Goal: Task Accomplishment & Management: Manage account settings

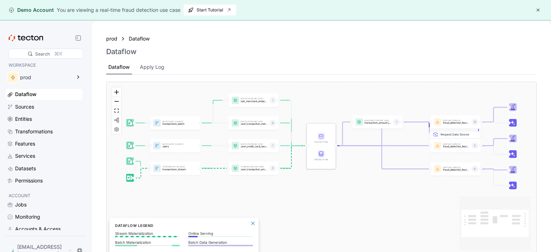
click at [535, 13] on button "button" at bounding box center [537, 10] width 9 height 9
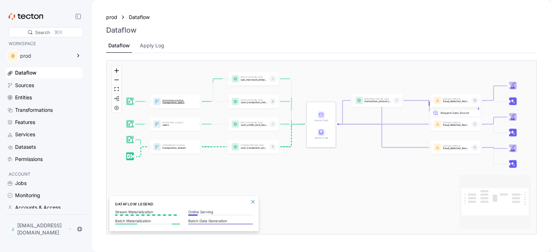
click at [153, 108] on div "Batch Data Source transactions_batch" at bounding box center [175, 101] width 50 height 13
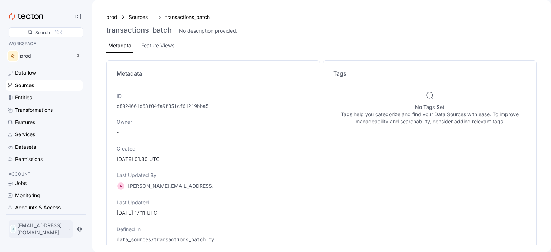
click at [52, 229] on p "[EMAIL_ADDRESS][DOMAIN_NAME]" at bounding box center [42, 229] width 50 height 14
click at [41, 201] on div "My Account" at bounding box center [36, 203] width 29 height 7
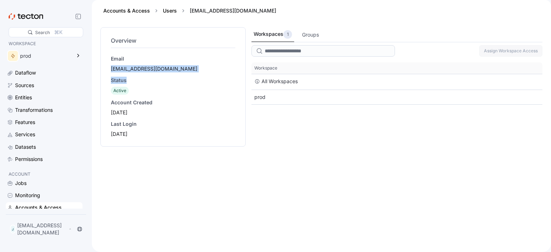
drag, startPoint x: 110, startPoint y: 69, endPoint x: 181, endPoint y: 75, distance: 71.6
click at [181, 75] on div "Overview Email [EMAIL_ADDRESS][DOMAIN_NAME] Status Active Account Created [DATE…" at bounding box center [172, 87] width 127 height 104
click at [168, 81] on div "Status" at bounding box center [173, 80] width 124 height 7
drag, startPoint x: 155, startPoint y: 71, endPoint x: 100, endPoint y: 67, distance: 55.7
click at [100, 67] on div "Overview Email [EMAIL_ADDRESS][DOMAIN_NAME] Status Active Account Created [DATE…" at bounding box center [172, 86] width 145 height 119
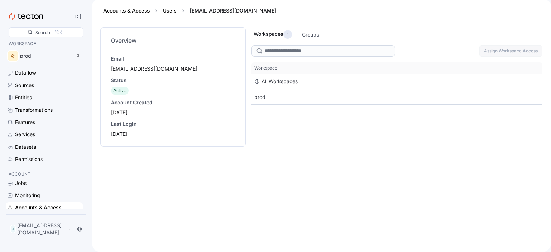
click at [101, 67] on div "Overview Email [EMAIL_ADDRESS][DOMAIN_NAME] Status Active Account Created [DATE…" at bounding box center [172, 86] width 145 height 119
click at [379, 16] on div "Accounts & Access Users [EMAIL_ADDRESS][DOMAIN_NAME]" at bounding box center [321, 11] width 442 height 22
click at [312, 37] on div "Groups" at bounding box center [310, 35] width 17 height 8
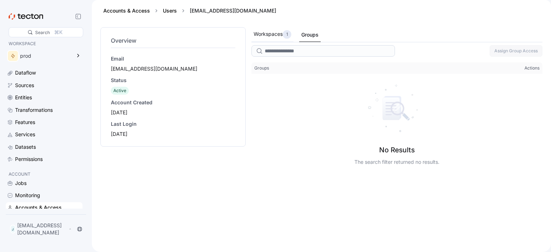
click at [276, 33] on div "Workspaces 1" at bounding box center [272, 34] width 38 height 9
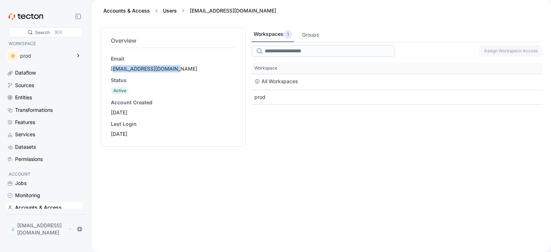
drag, startPoint x: 113, startPoint y: 71, endPoint x: 186, endPoint y: 65, distance: 73.4
click at [186, 65] on div "Email [EMAIL_ADDRESS][DOMAIN_NAME]" at bounding box center [173, 63] width 124 height 17
click at [185, 65] on div "Email [EMAIL_ADDRESS][DOMAIN_NAME]" at bounding box center [173, 63] width 124 height 17
click at [303, 35] on div "Groups" at bounding box center [310, 35] width 17 height 8
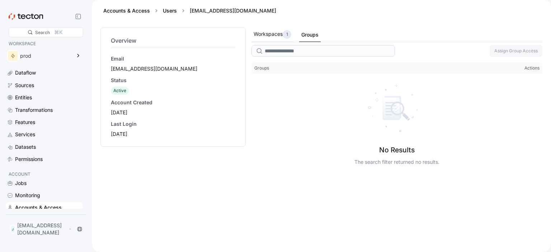
click at [285, 32] on div "1" at bounding box center [286, 34] width 9 height 9
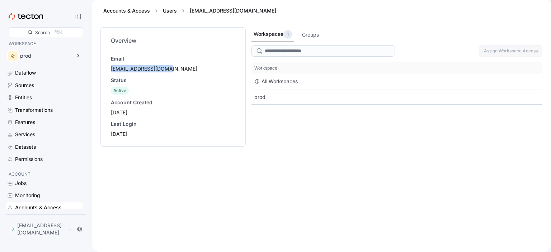
drag, startPoint x: 105, startPoint y: 64, endPoint x: 163, endPoint y: 74, distance: 59.4
click at [163, 74] on div "Overview Email [EMAIL_ADDRESS][DOMAIN_NAME] Status Active Account Created [DATE…" at bounding box center [172, 86] width 145 height 119
click at [163, 74] on div "Email [EMAIL_ADDRESS][DOMAIN_NAME] Status Active Account Created [DATE] Last Lo…" at bounding box center [173, 96] width 124 height 82
click at [67, 236] on p "[EMAIL_ADDRESS][DOMAIN_NAME]" at bounding box center [42, 229] width 50 height 14
click at [147, 70] on div "[EMAIL_ADDRESS][DOMAIN_NAME]" at bounding box center [173, 68] width 124 height 7
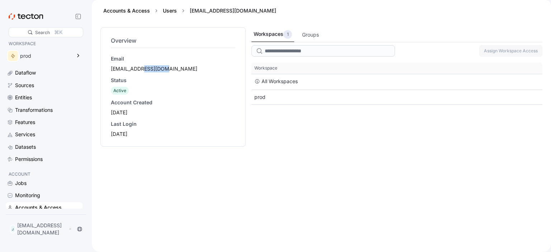
click at [147, 70] on div "[EMAIL_ADDRESS][DOMAIN_NAME]" at bounding box center [173, 68] width 124 height 7
click at [279, 119] on div "Workspaces 1 Groups Assign Workspace Access This table contains 2 rows. Workspa…" at bounding box center [396, 135] width 291 height 216
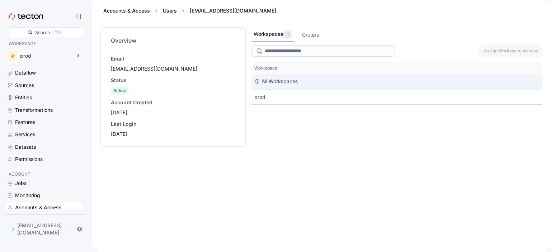
click at [420, 75] on div "All Workspaces" at bounding box center [396, 81] width 291 height 15
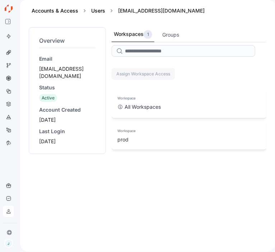
click at [108, 94] on div "Overview Email [EMAIL_ADDRESS][DOMAIN_NAME] Status Active Account Created [DATE…" at bounding box center [147, 135] width 237 height 216
click at [67, 94] on div "Active" at bounding box center [67, 98] width 56 height 8
click at [87, 116] on div "[DATE]" at bounding box center [67, 119] width 56 height 7
drag, startPoint x: 41, startPoint y: 38, endPoint x: 90, endPoint y: 138, distance: 112.1
click at [90, 138] on div "Overview Email [EMAIL_ADDRESS][DOMAIN_NAME] Status Active Account Created [DATE…" at bounding box center [67, 90] width 59 height 111
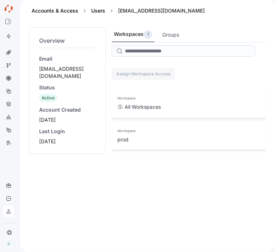
click at [90, 138] on div "Overview Email [EMAIL_ADDRESS][DOMAIN_NAME] Status Active Account Created [DATE…" at bounding box center [67, 90] width 59 height 111
drag, startPoint x: 38, startPoint y: 36, endPoint x: 103, endPoint y: 134, distance: 117.4
click at [103, 134] on div "Overview Email [EMAIL_ADDRESS][DOMAIN_NAME] Status Active Account Created [DATE…" at bounding box center [67, 90] width 77 height 127
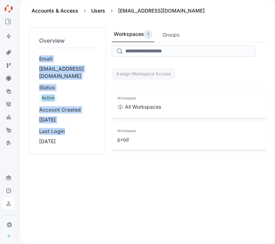
drag, startPoint x: 38, startPoint y: 58, endPoint x: 70, endPoint y: 129, distance: 78.0
click at [70, 129] on div "Overview Email [EMAIL_ADDRESS][DOMAIN_NAME] Status Active Account Created [DATE…" at bounding box center [67, 90] width 59 height 111
drag, startPoint x: 71, startPoint y: 132, endPoint x: 39, endPoint y: 54, distance: 84.3
click at [39, 54] on div "Overview Email [EMAIL_ADDRESS][DOMAIN_NAME] Status Active Account Created [DATE…" at bounding box center [67, 90] width 59 height 111
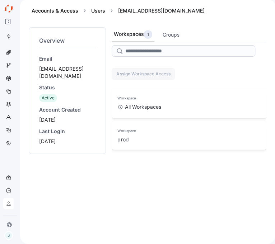
click at [39, 54] on div "Overview Email [EMAIL_ADDRESS][DOMAIN_NAME] Status Active Account Created [DATE…" at bounding box center [67, 90] width 59 height 111
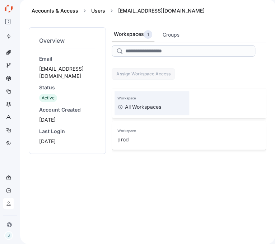
click at [125, 91] on div "Workspace" at bounding box center [151, 96] width 74 height 11
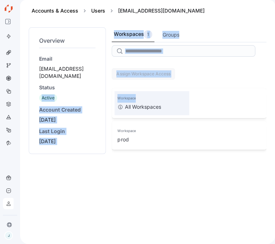
drag, startPoint x: 125, startPoint y: 91, endPoint x: 95, endPoint y: 85, distance: 30.4
click at [114, 91] on div "Workspace" at bounding box center [151, 96] width 74 height 11
click at [95, 85] on div "Status Active" at bounding box center [67, 93] width 56 height 18
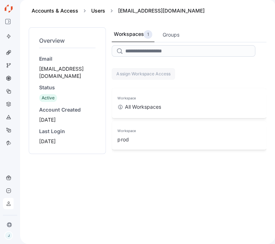
click at [58, 116] on div "[DATE]" at bounding box center [67, 119] width 56 height 7
drag, startPoint x: 98, startPoint y: 71, endPoint x: 49, endPoint y: 69, distance: 48.1
click at [49, 69] on div "[EMAIL_ADDRESS][DOMAIN_NAME]" at bounding box center [67, 72] width 56 height 14
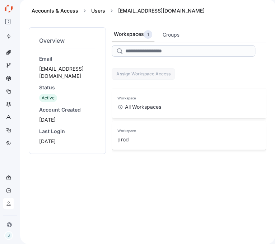
click at [49, 69] on div "[EMAIL_ADDRESS][DOMAIN_NAME]" at bounding box center [67, 72] width 56 height 14
click at [51, 73] on div "Email [EMAIL_ADDRESS][DOMAIN_NAME] Status Active Account Created [DATE] Last Lo…" at bounding box center [67, 100] width 56 height 90
click at [74, 138] on div "[DATE]" at bounding box center [67, 141] width 56 height 7
click at [7, 208] on div at bounding box center [8, 203] width 11 height 11
